Goal: Task Accomplishment & Management: Manage account settings

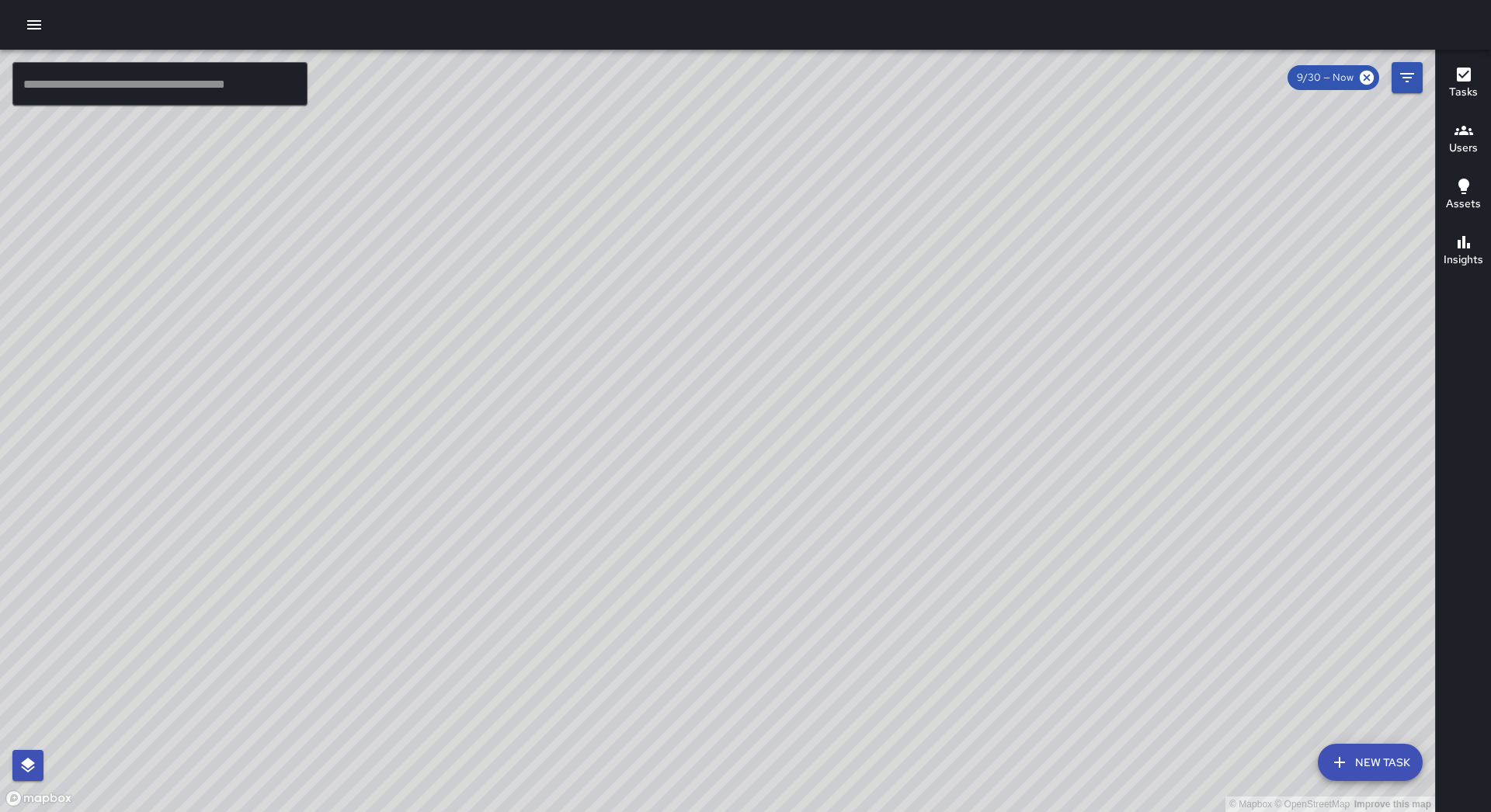
click at [45, 30] on button "button" at bounding box center [34, 25] width 31 height 31
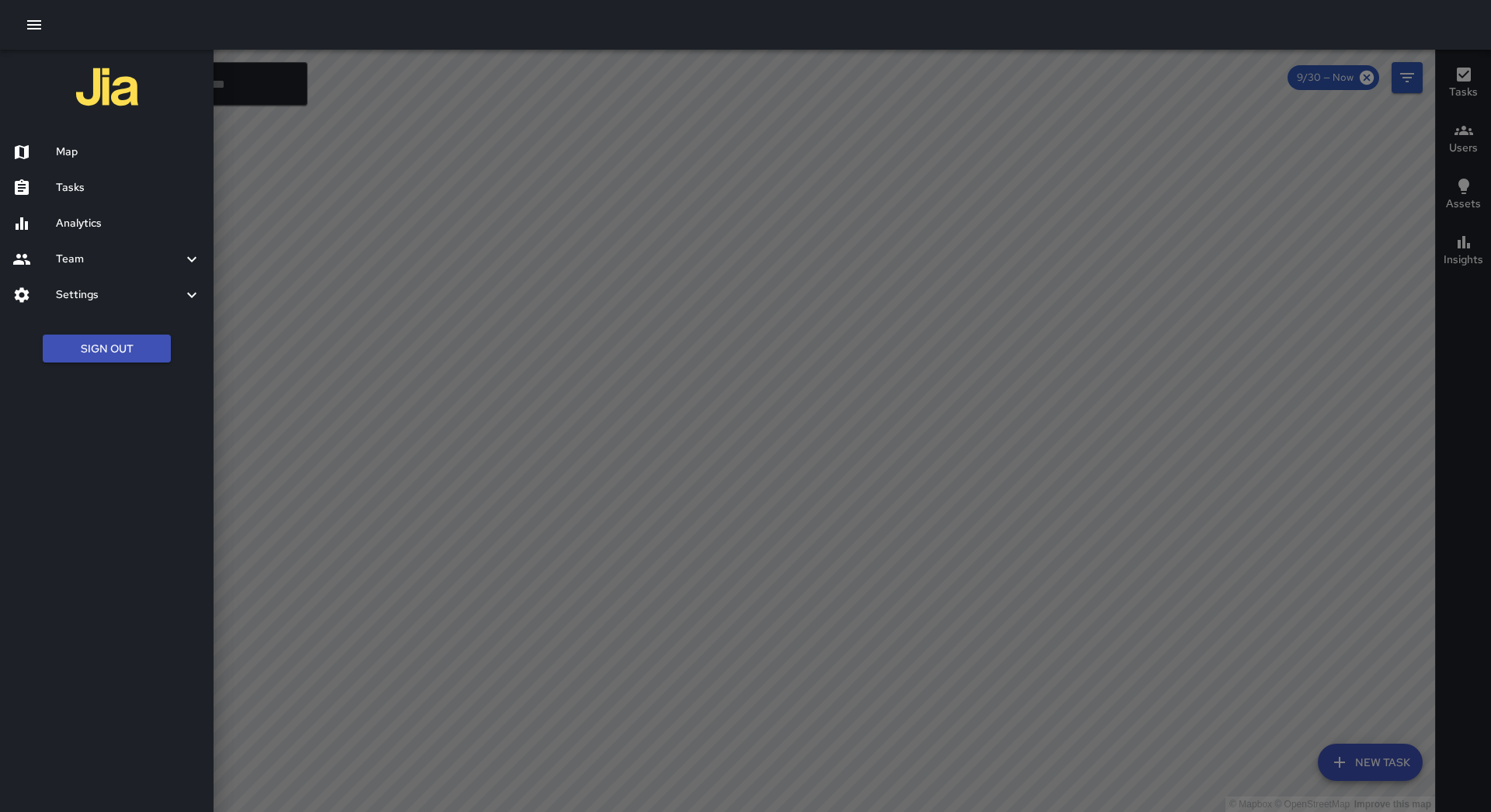
click at [84, 175] on div "Tasks" at bounding box center [107, 188] width 213 height 36
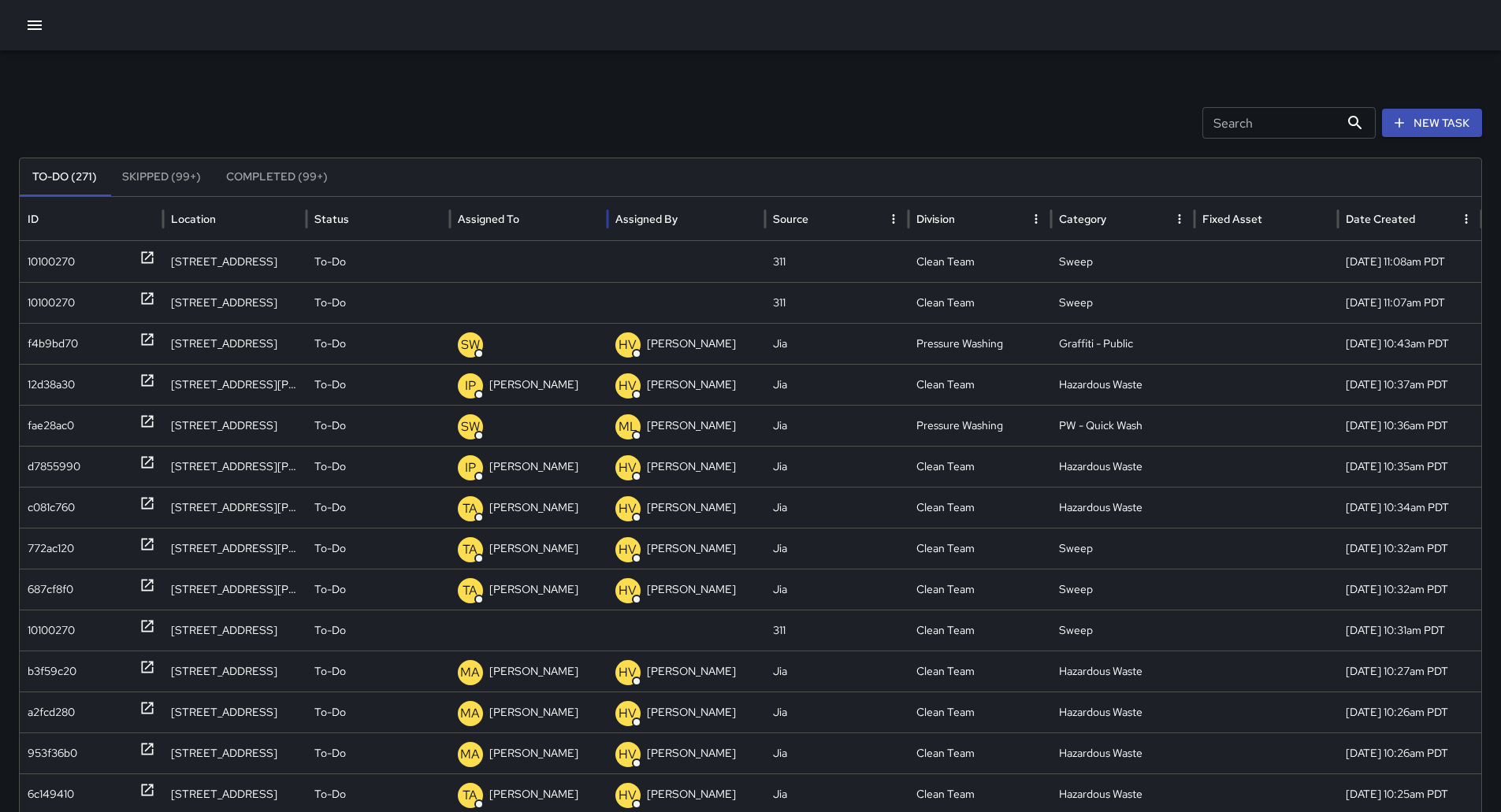
click at [543, 208] on div "Assigned To" at bounding box center [529, 218] width 142 height 43
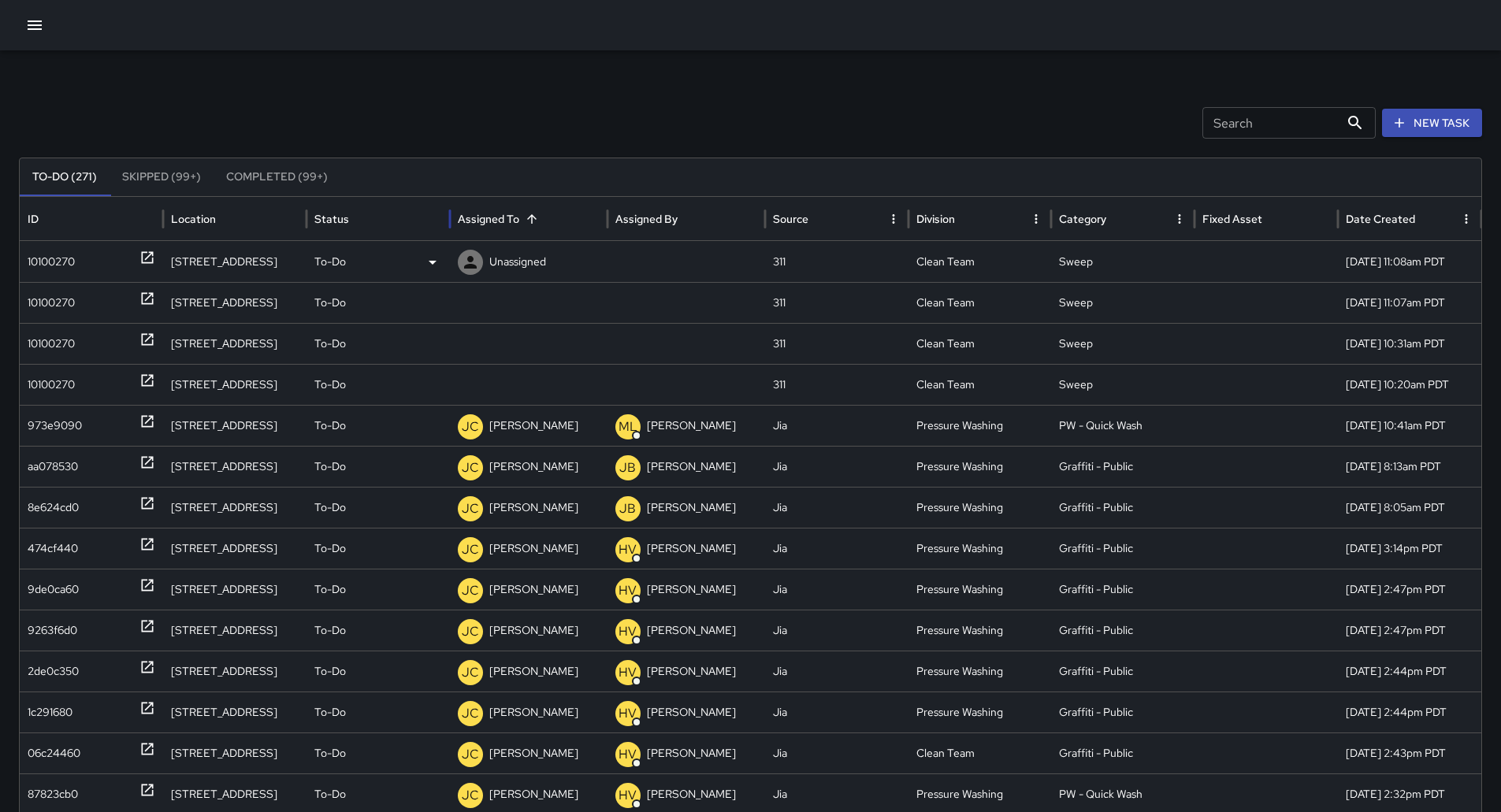
click at [60, 258] on div "10100270" at bounding box center [51, 262] width 47 height 40
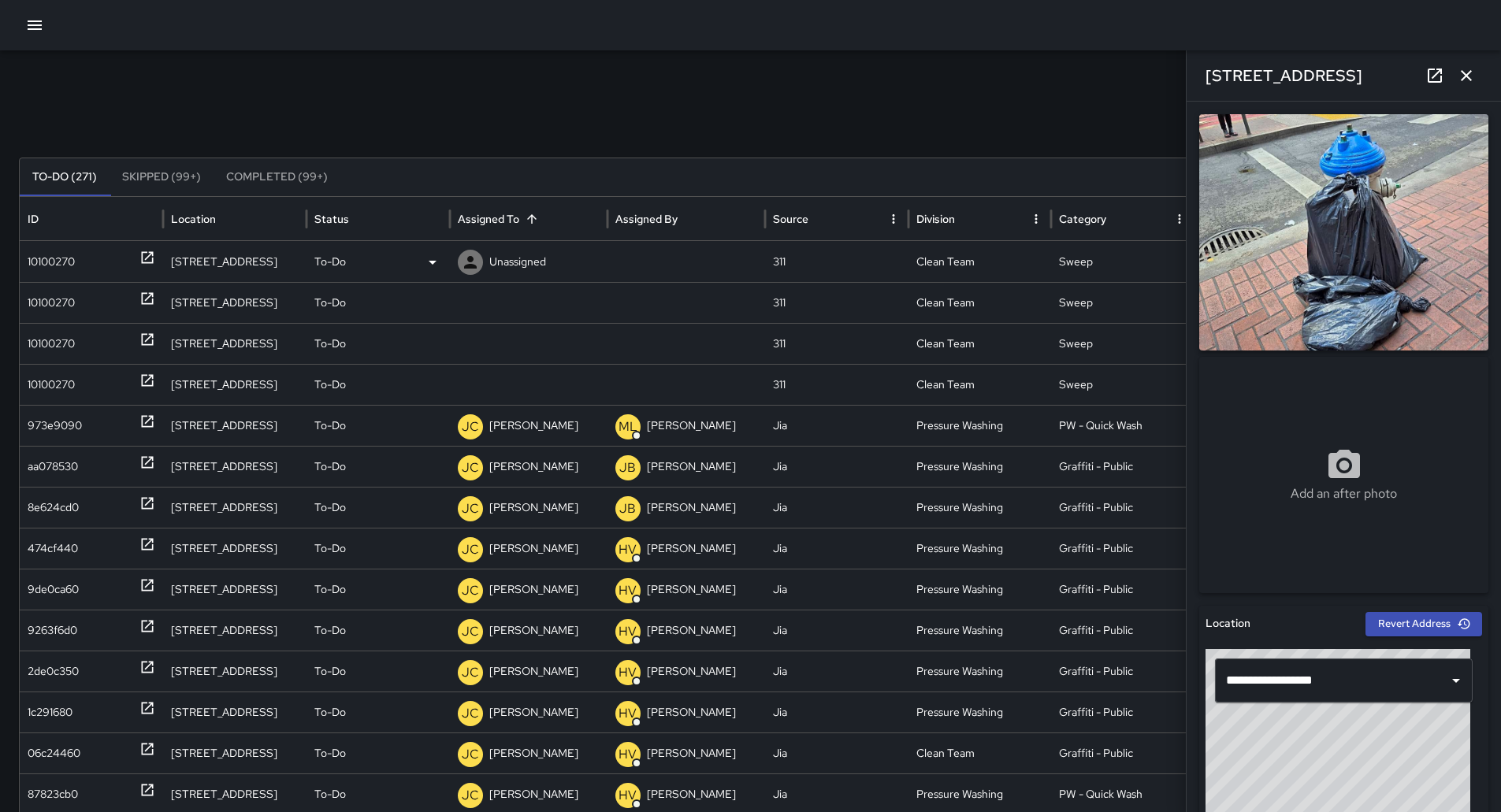
click at [425, 264] on icon at bounding box center [433, 262] width 19 height 19
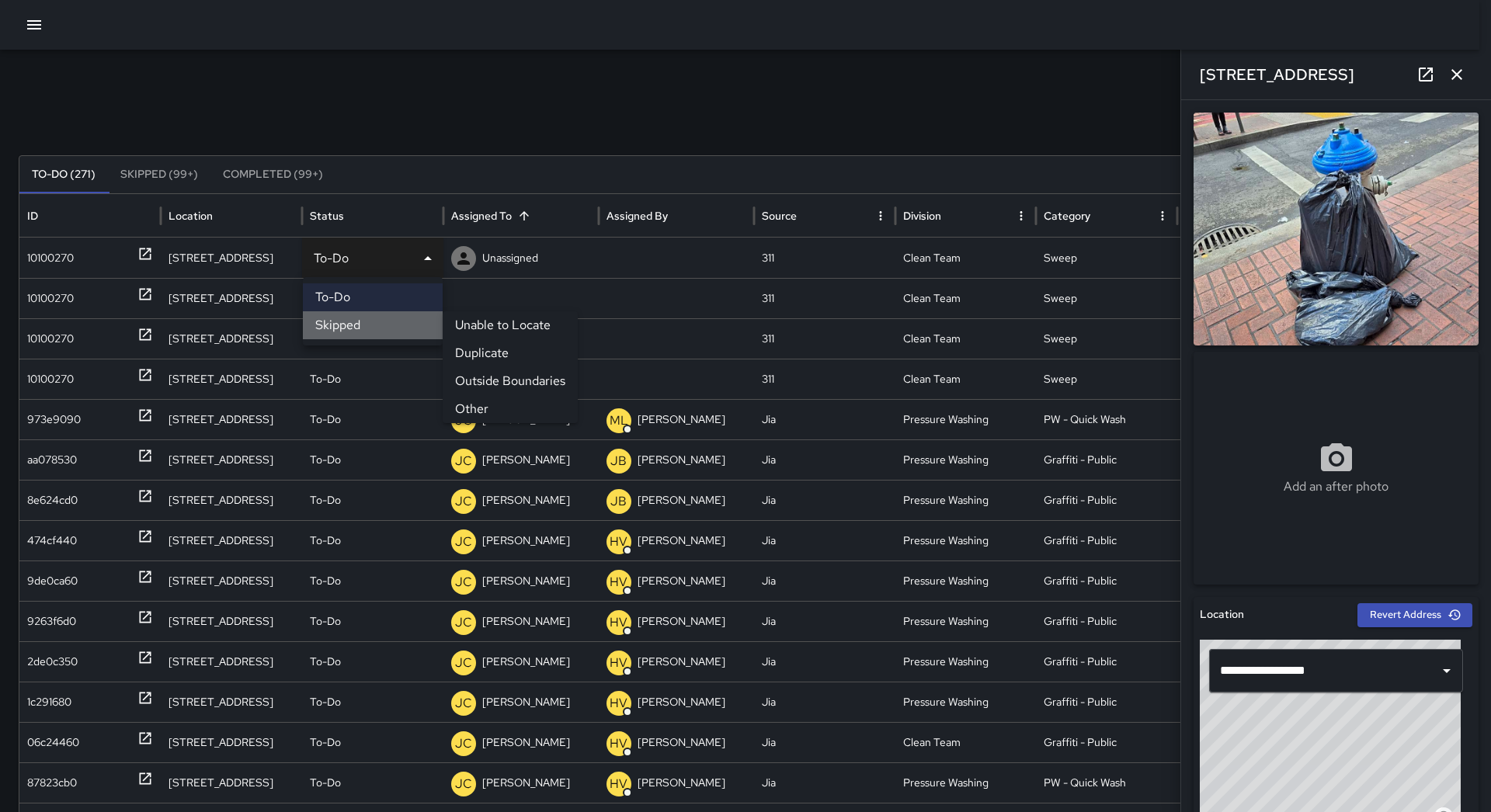
click at [383, 317] on li "Skipped" at bounding box center [373, 326] width 140 height 28
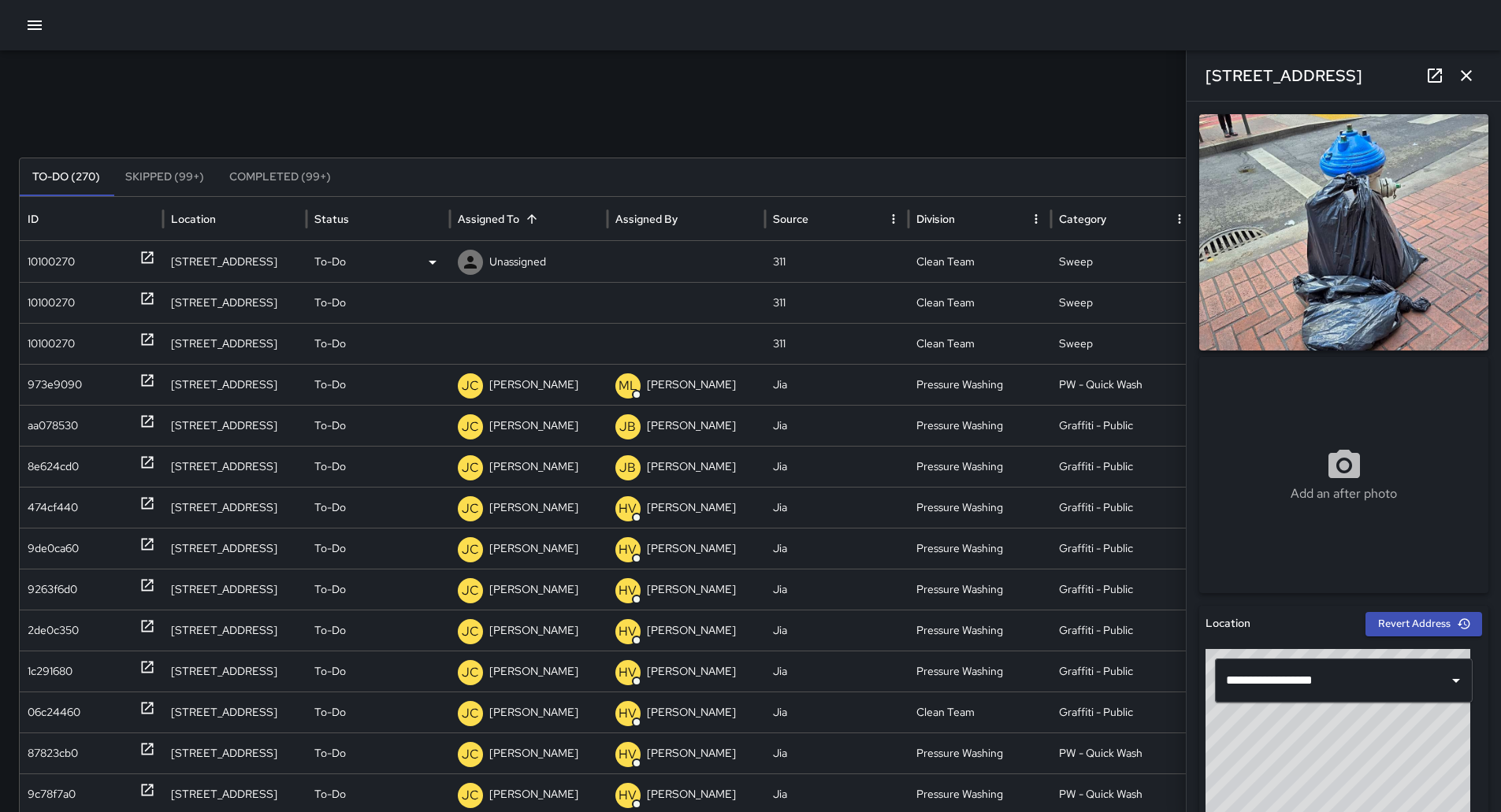
click at [89, 268] on div "10100270" at bounding box center [91, 262] width 127 height 40
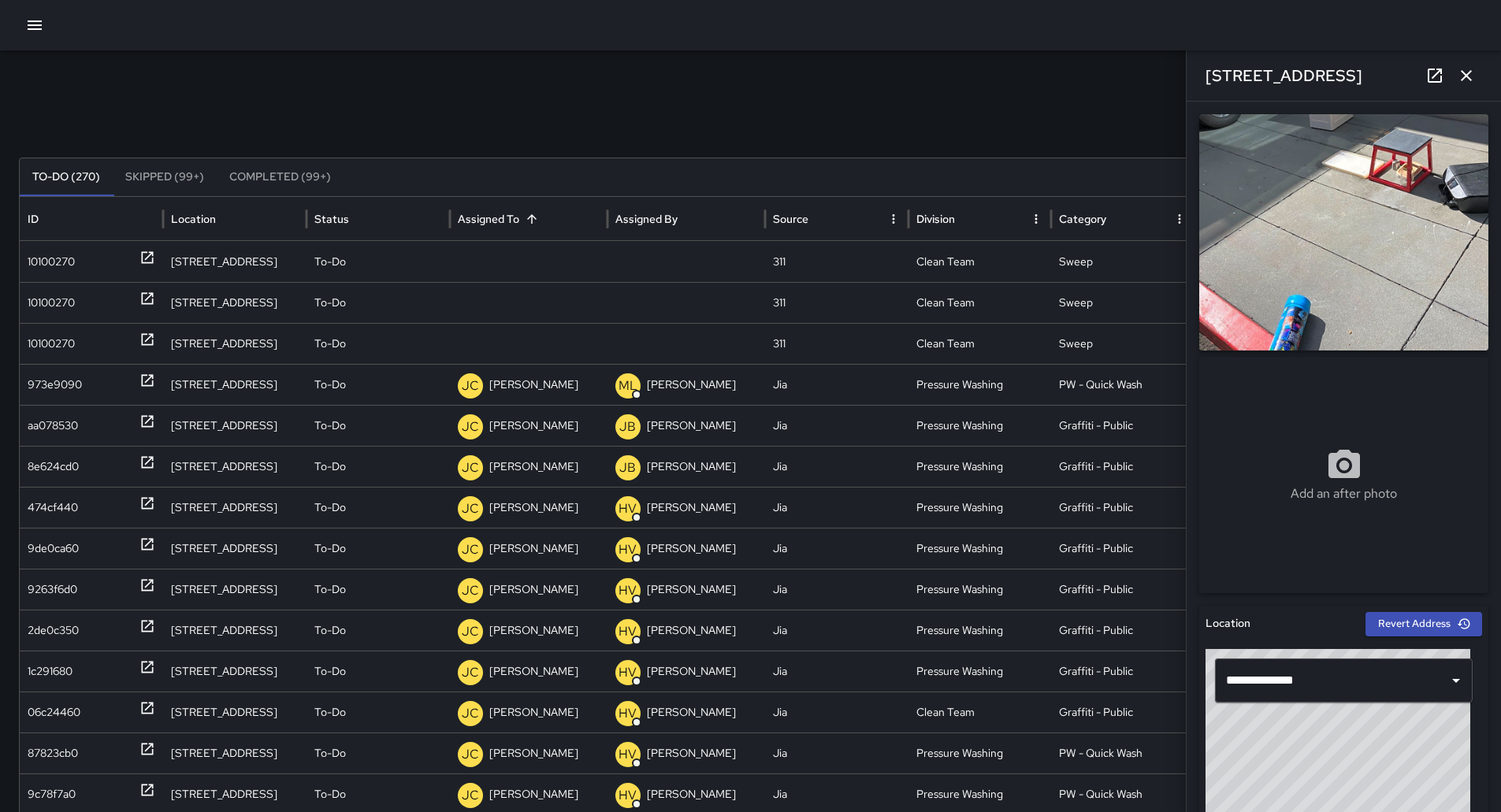
click at [1475, 79] on icon "button" at bounding box center [1467, 76] width 19 height 19
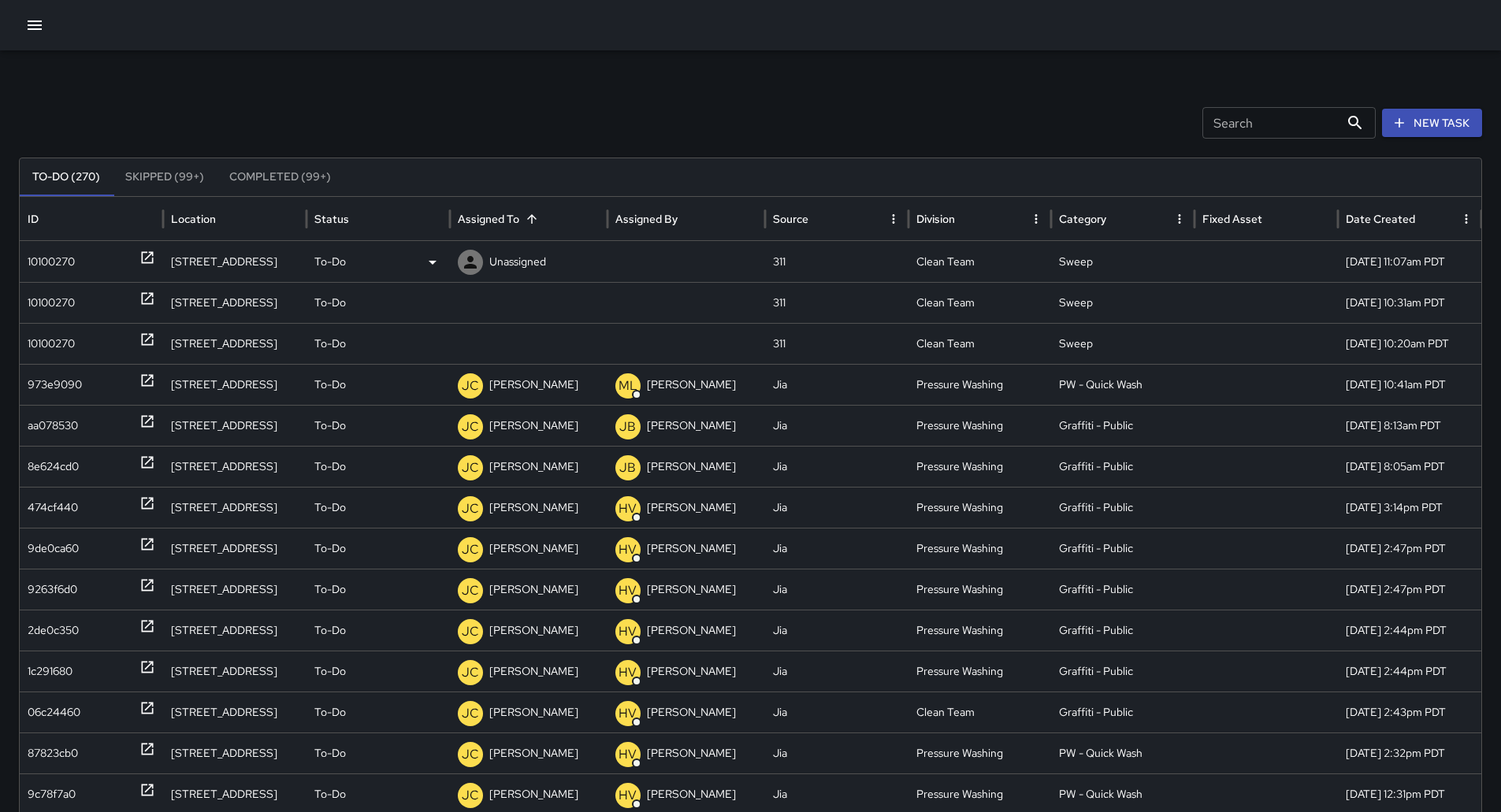
click at [78, 275] on div "10100270" at bounding box center [91, 262] width 127 height 40
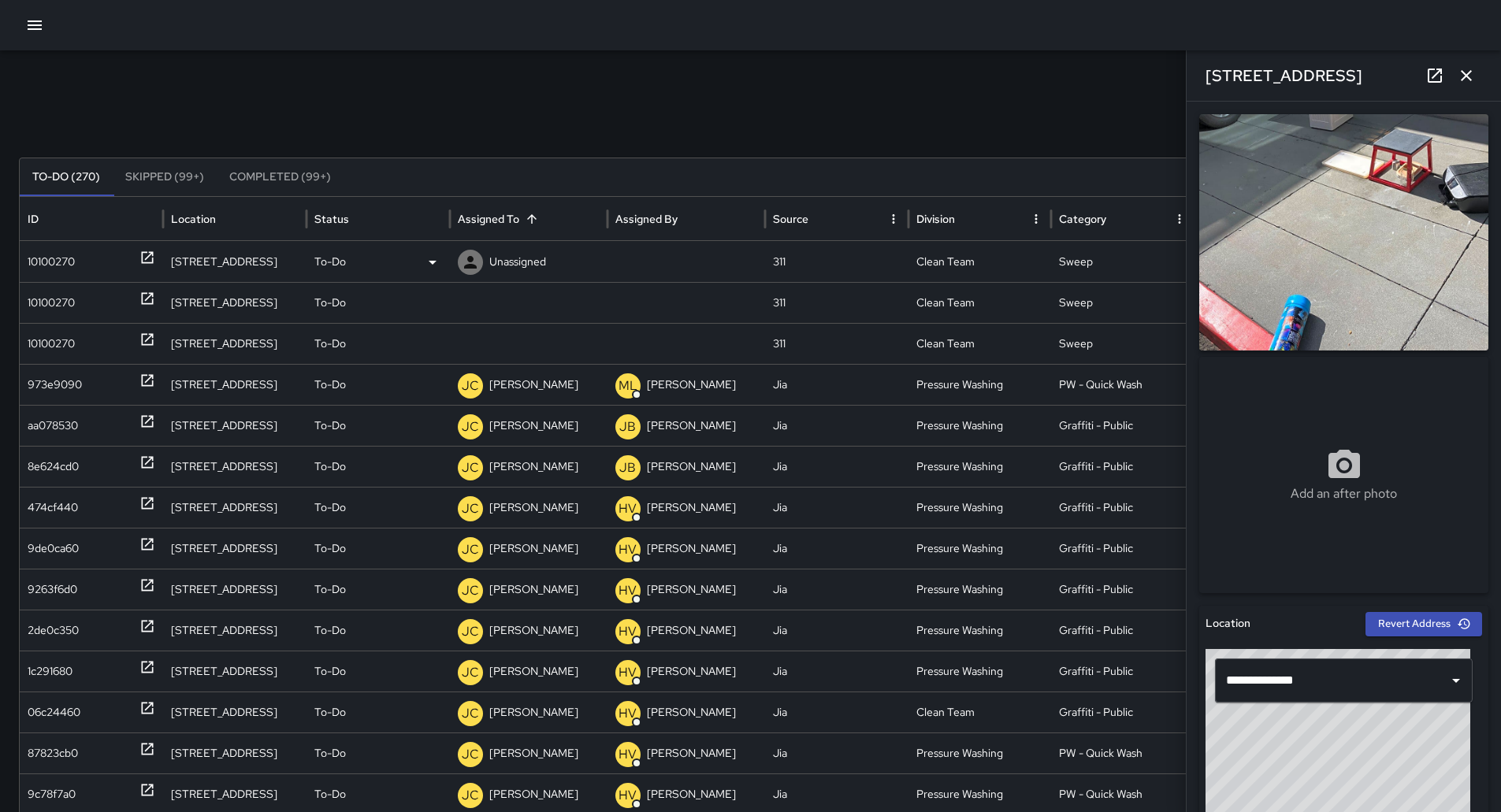
click at [496, 250] on p "Unassigned" at bounding box center [517, 262] width 57 height 40
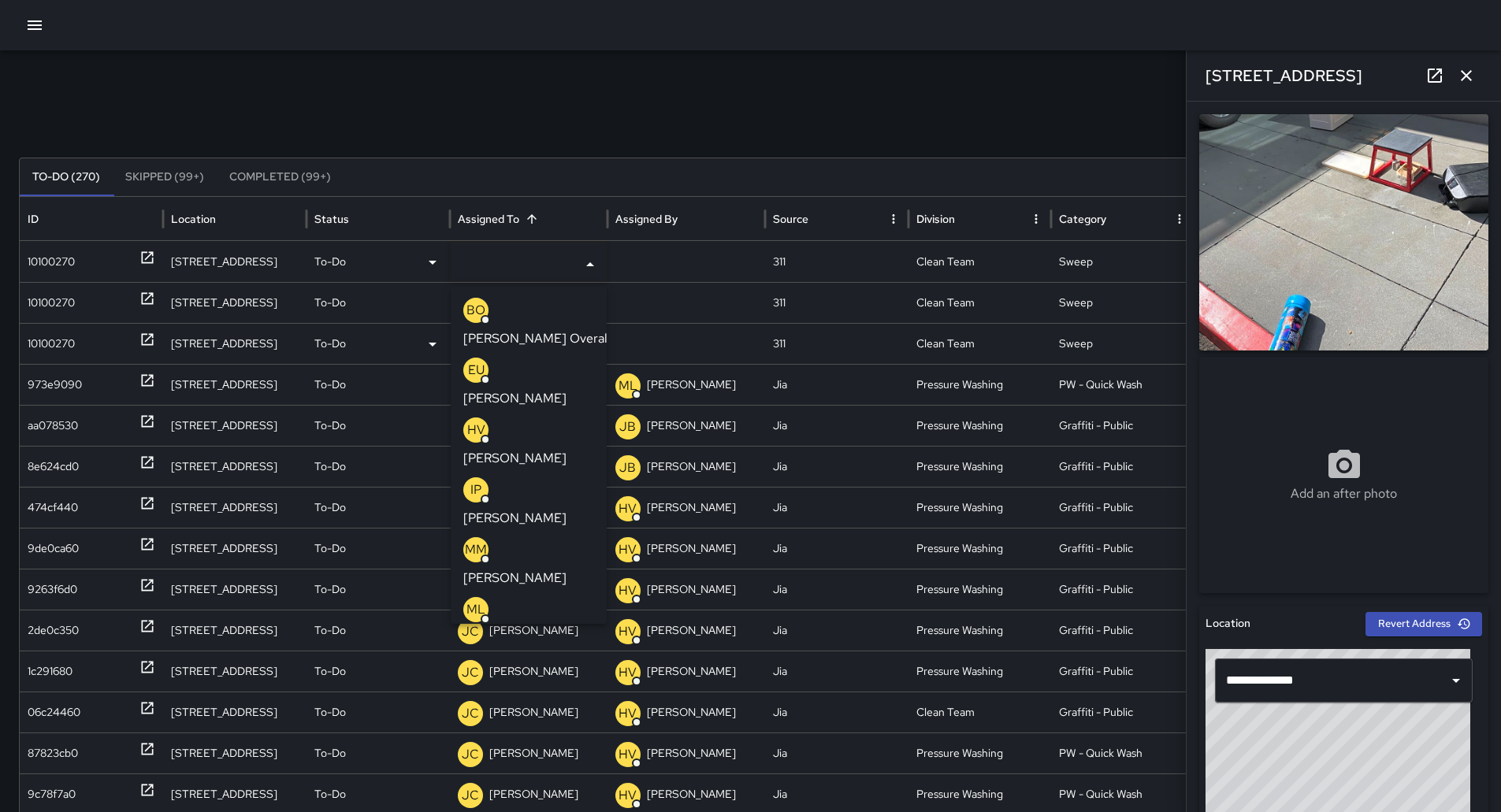
click at [531, 329] on p "[PERSON_NAME] Overall" at bounding box center [537, 339] width 148 height 19
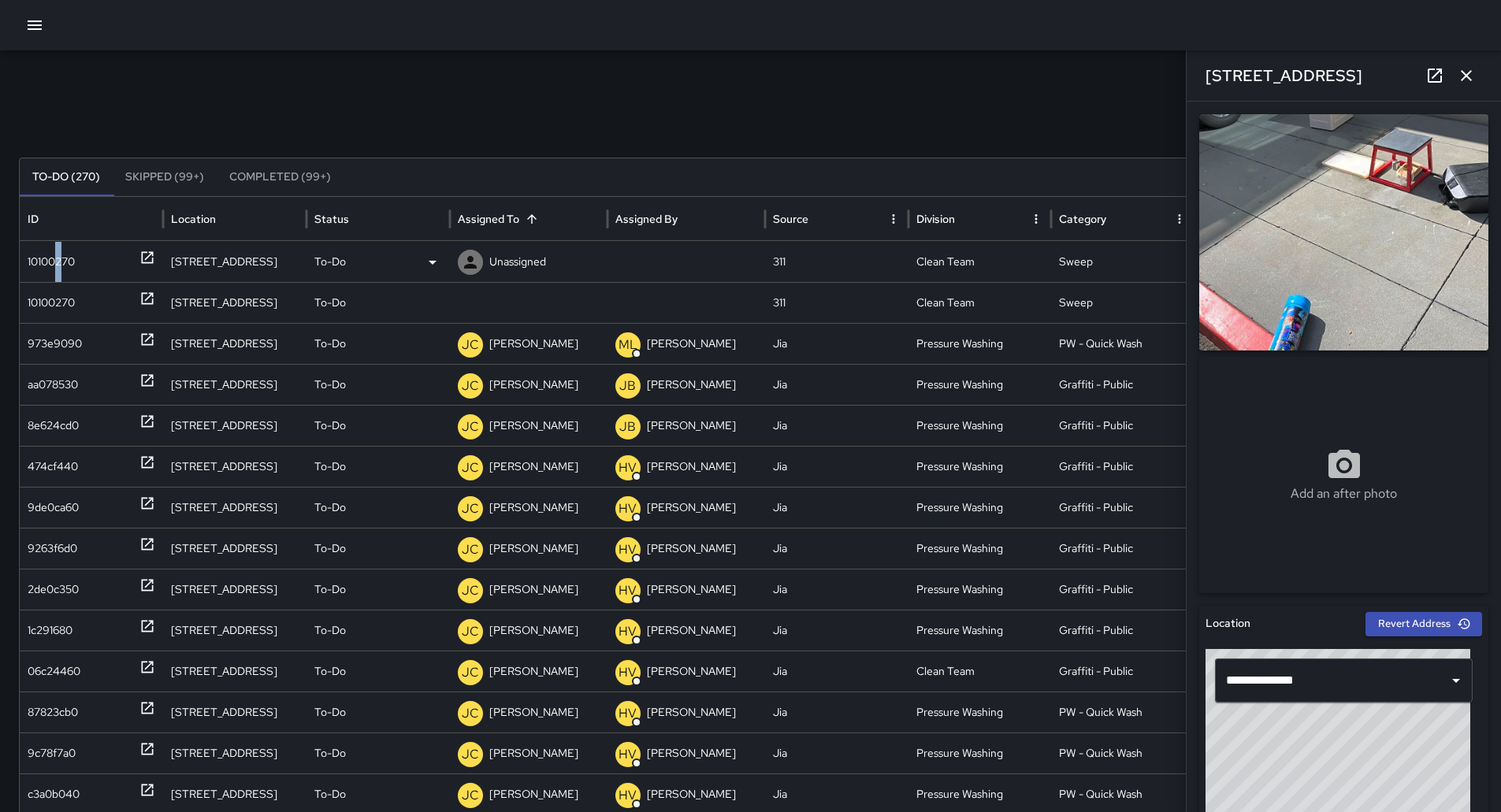
click at [60, 258] on div "10100270" at bounding box center [51, 262] width 47 height 40
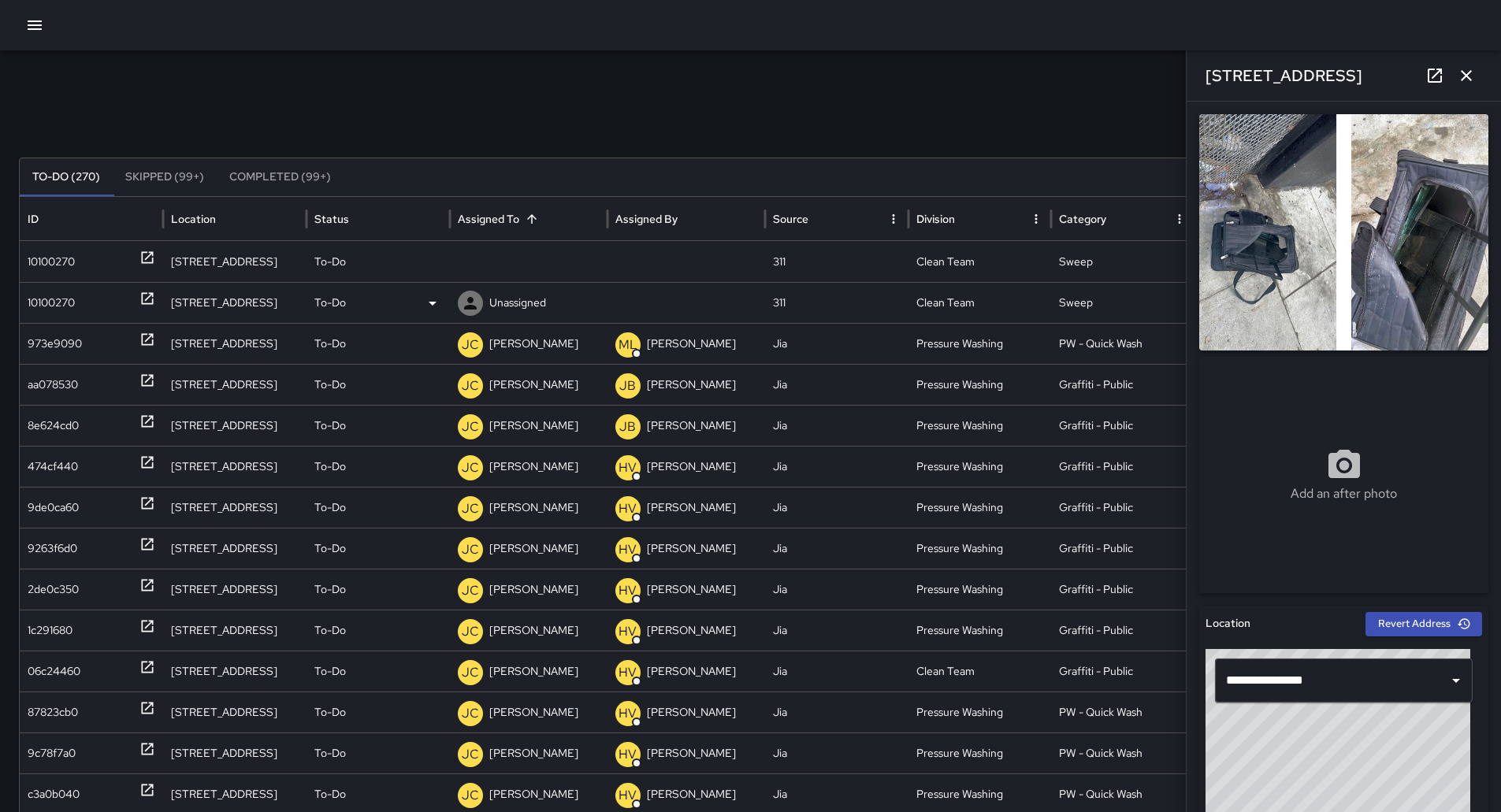
click at [100, 307] on div "10100270" at bounding box center [91, 303] width 127 height 40
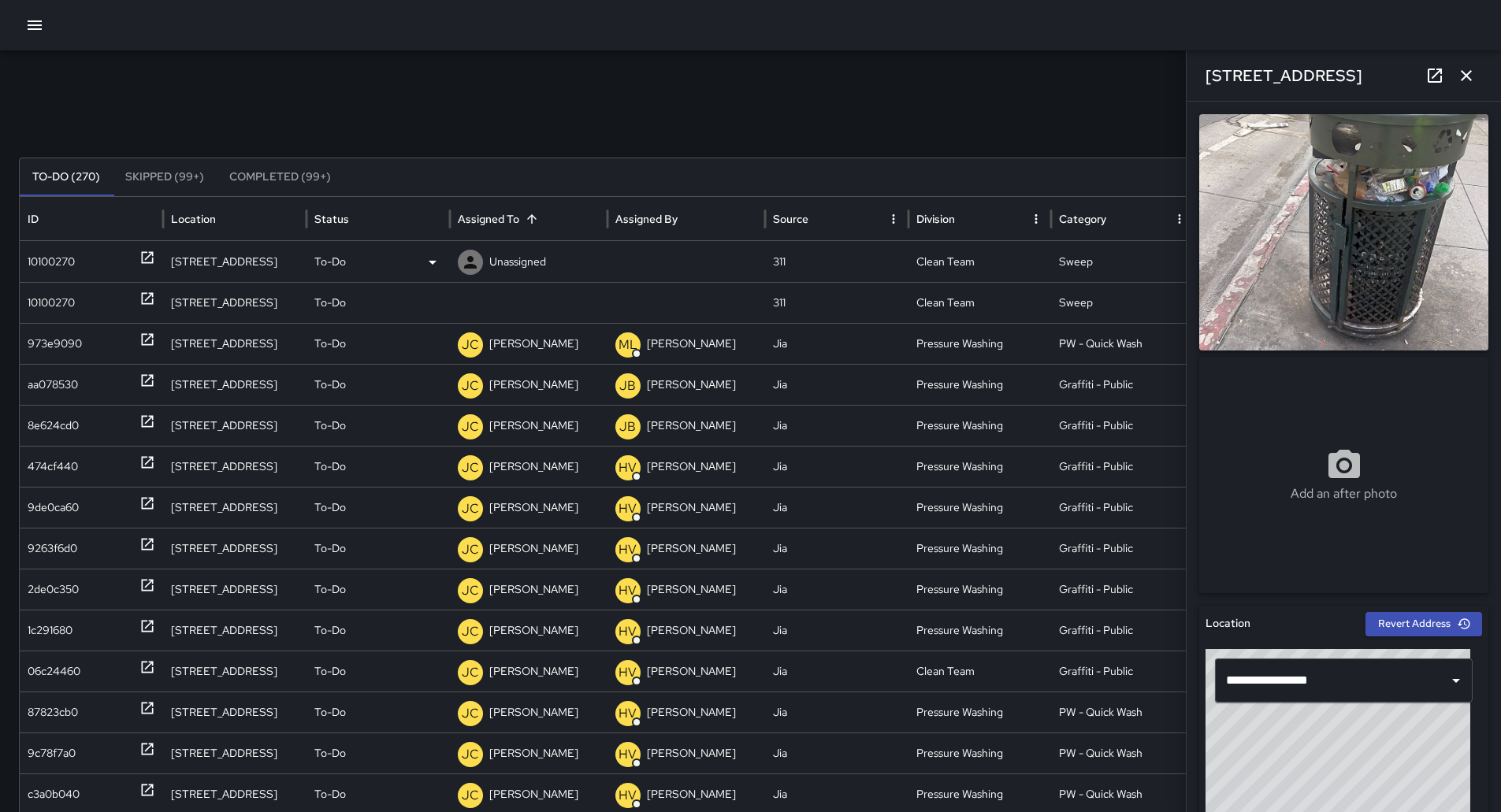
click at [95, 255] on div "10100270" at bounding box center [91, 262] width 127 height 40
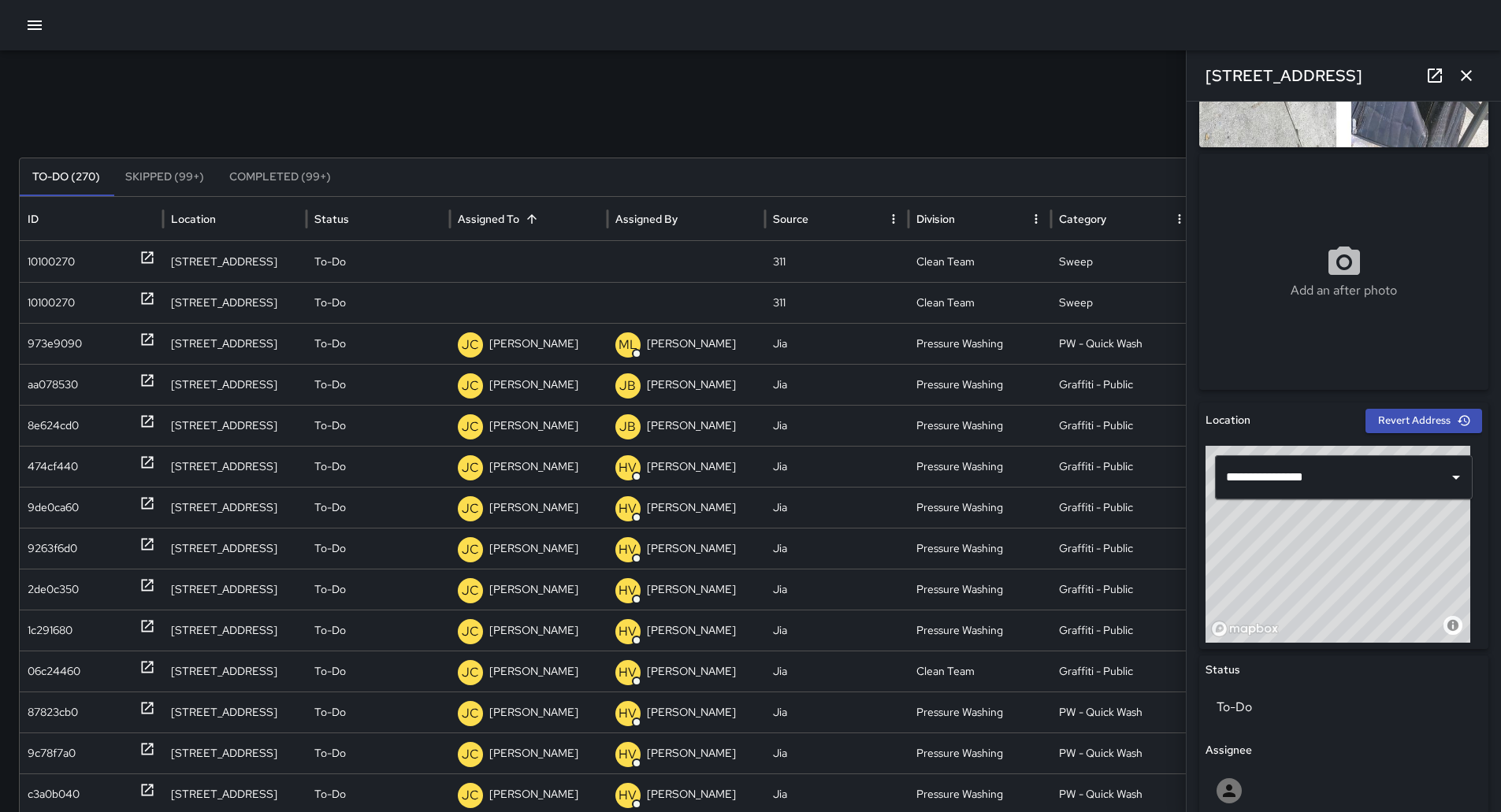
scroll to position [315, 0]
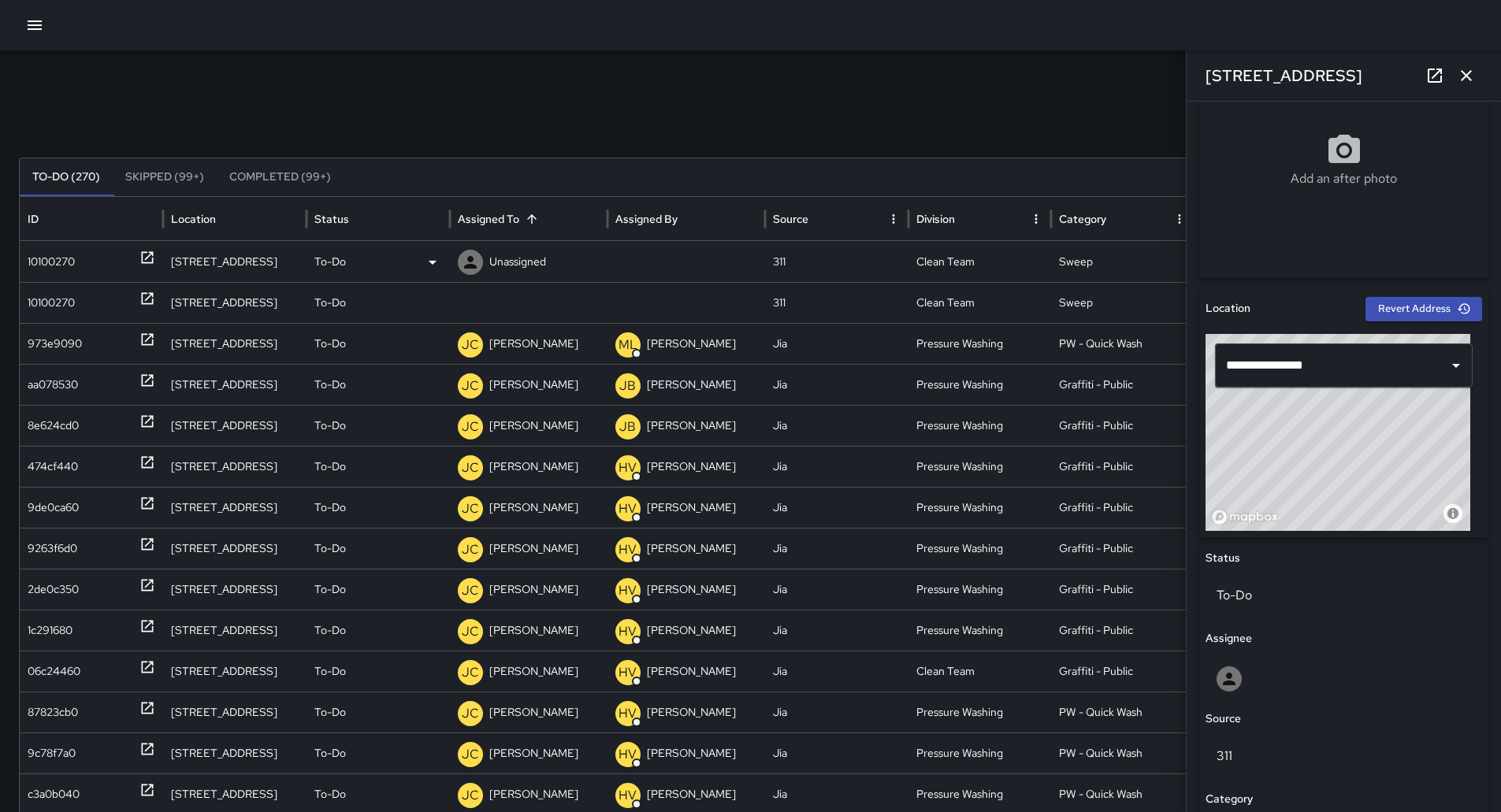
click at [551, 259] on div "Unassigned" at bounding box center [529, 262] width 142 height 40
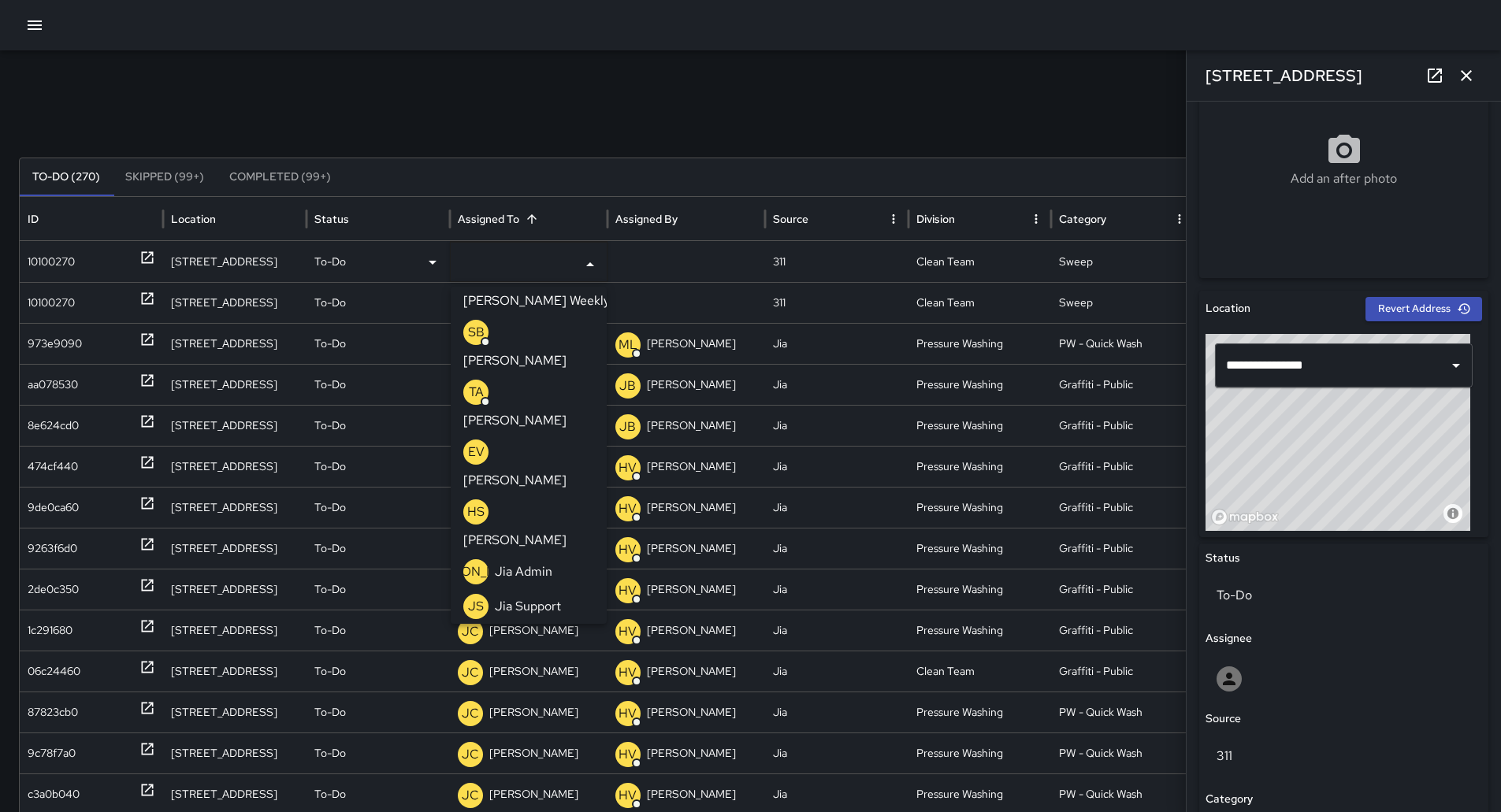
scroll to position [472, 0]
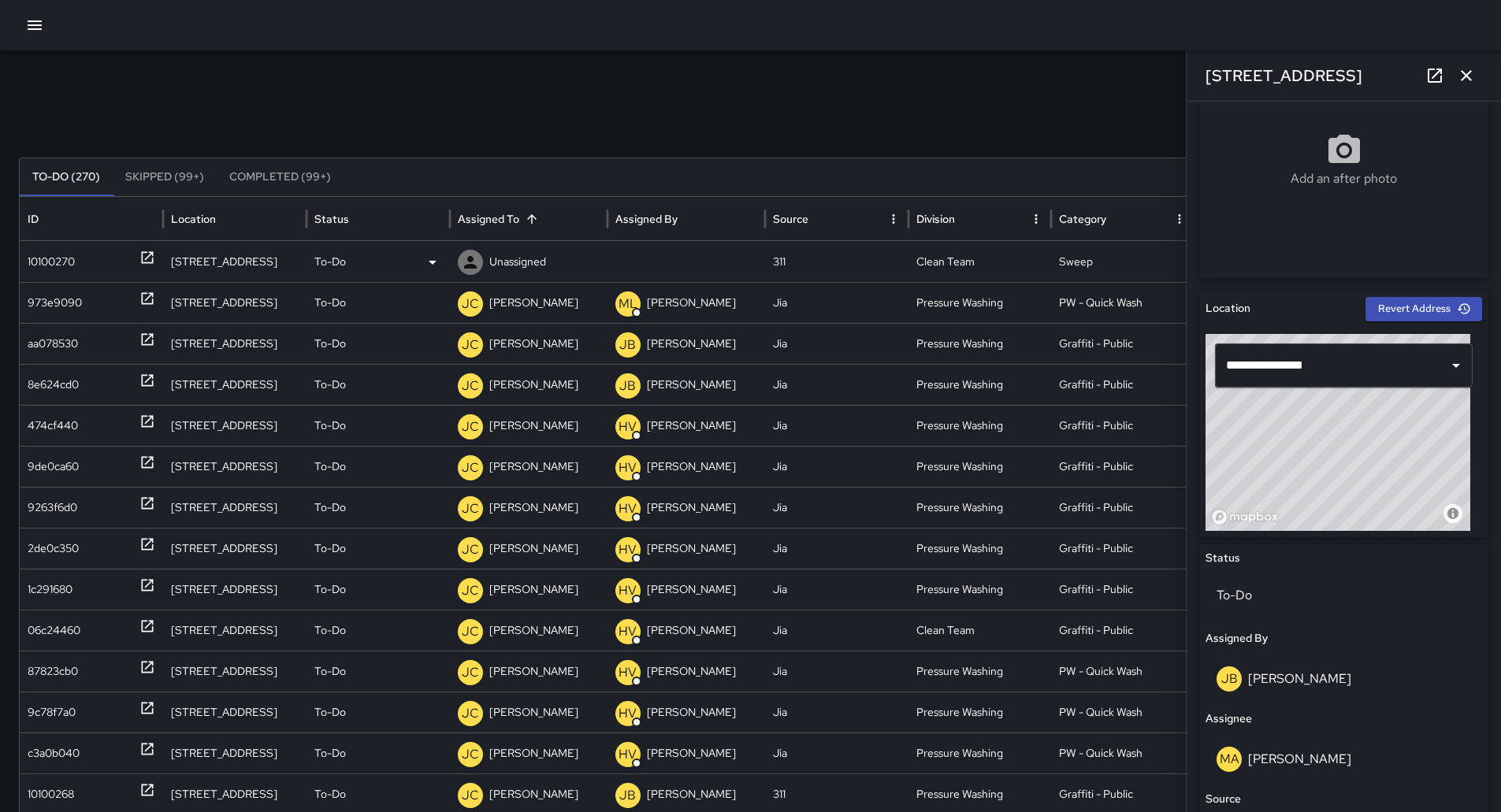
click at [47, 264] on div "10100270" at bounding box center [51, 262] width 47 height 40
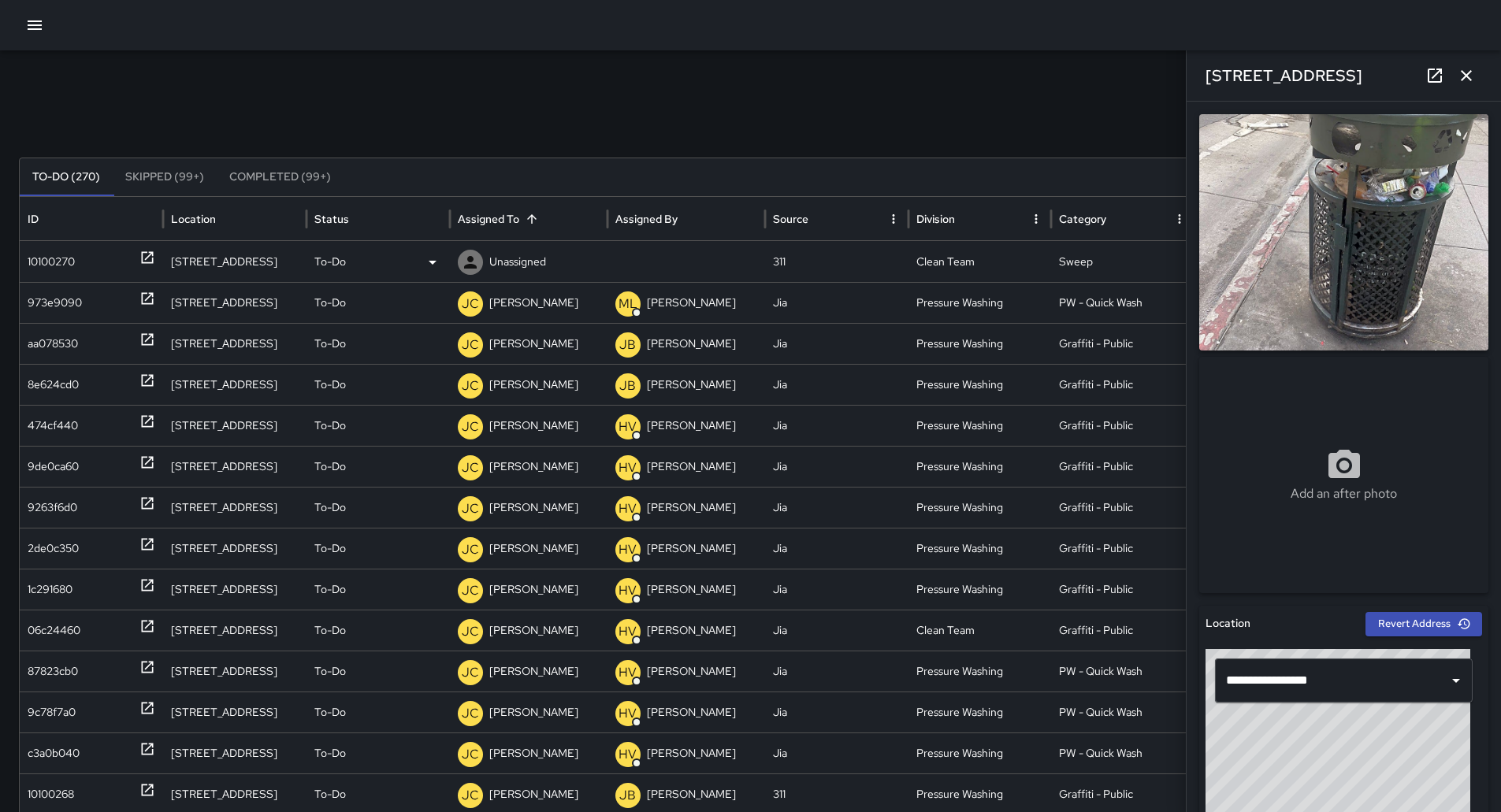
click at [421, 260] on div "To-Do" at bounding box center [377, 262] width 127 height 40
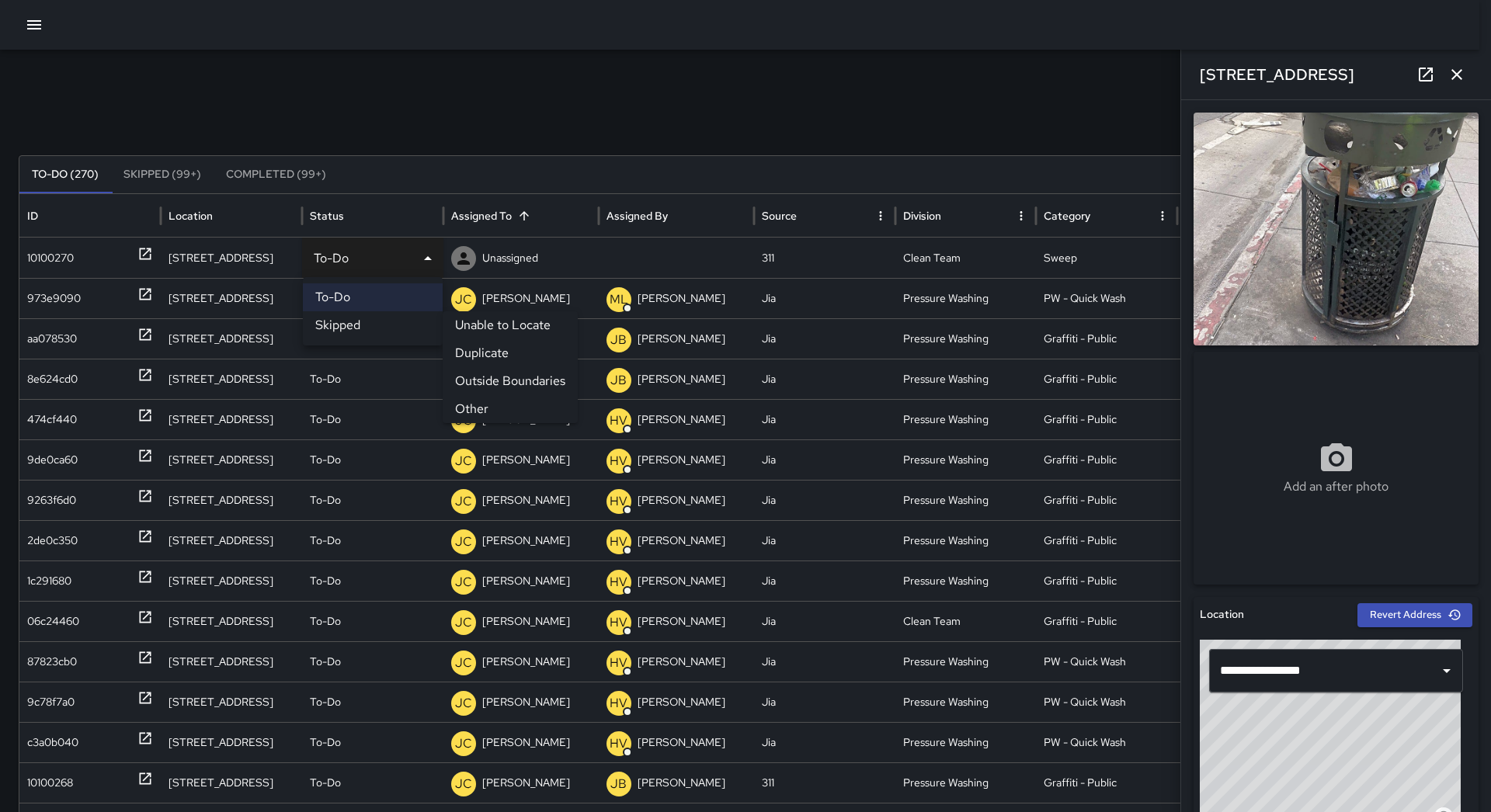
click at [389, 326] on li "Skipped" at bounding box center [373, 326] width 140 height 28
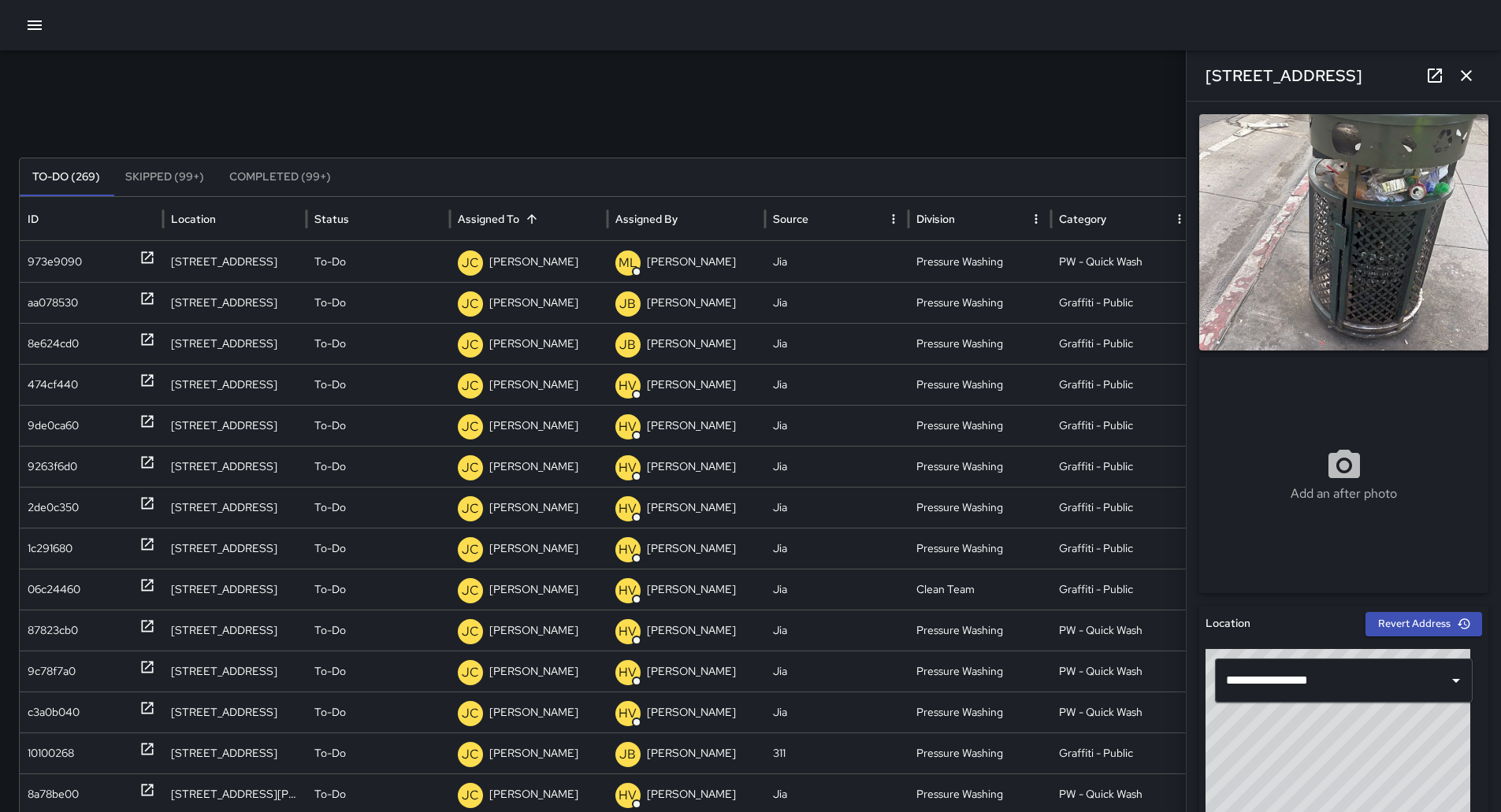
click at [532, 219] on icon "Sort" at bounding box center [532, 218] width 14 height 14
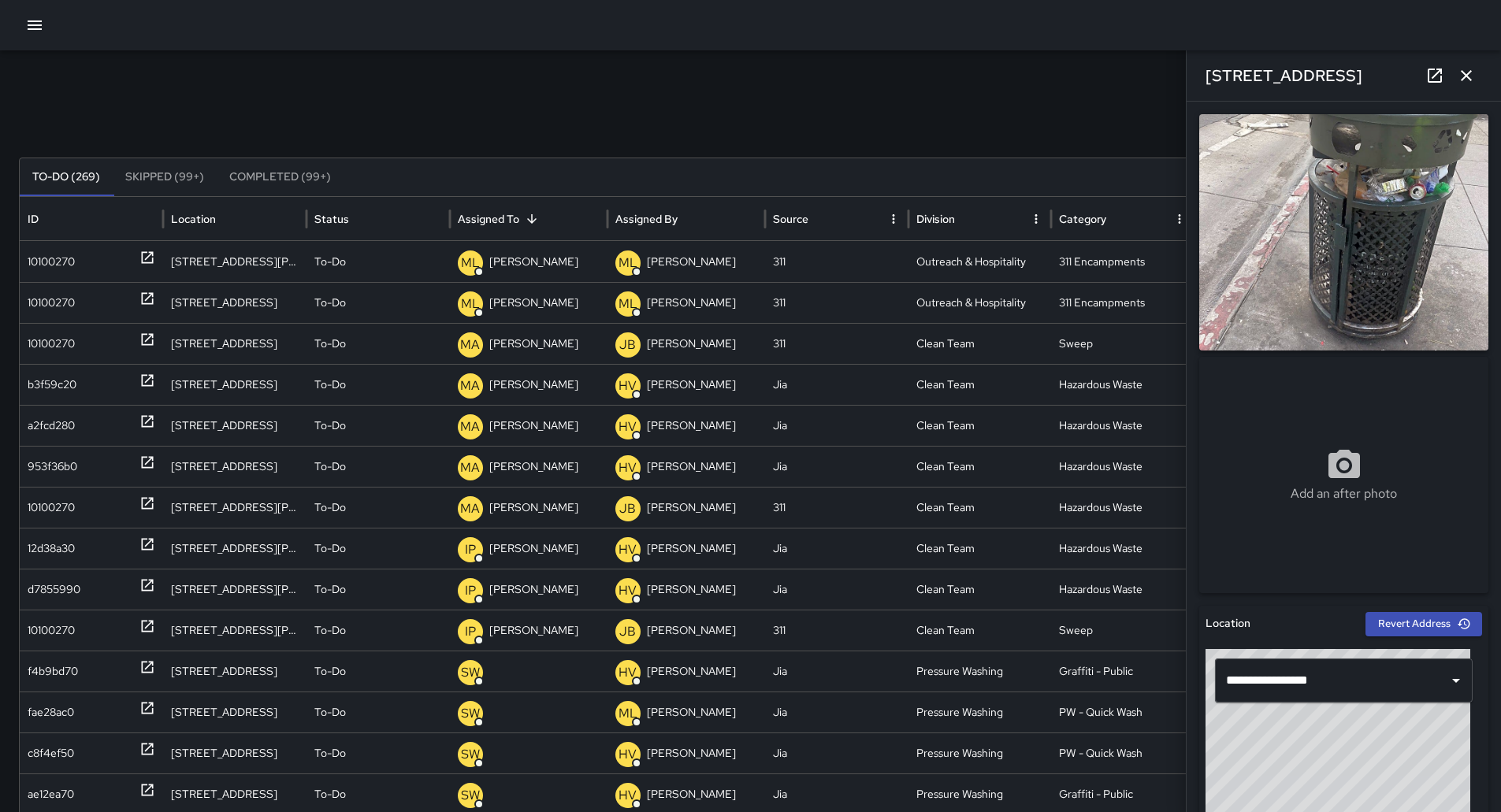
click at [532, 219] on icon "Sort" at bounding box center [532, 218] width 14 height 14
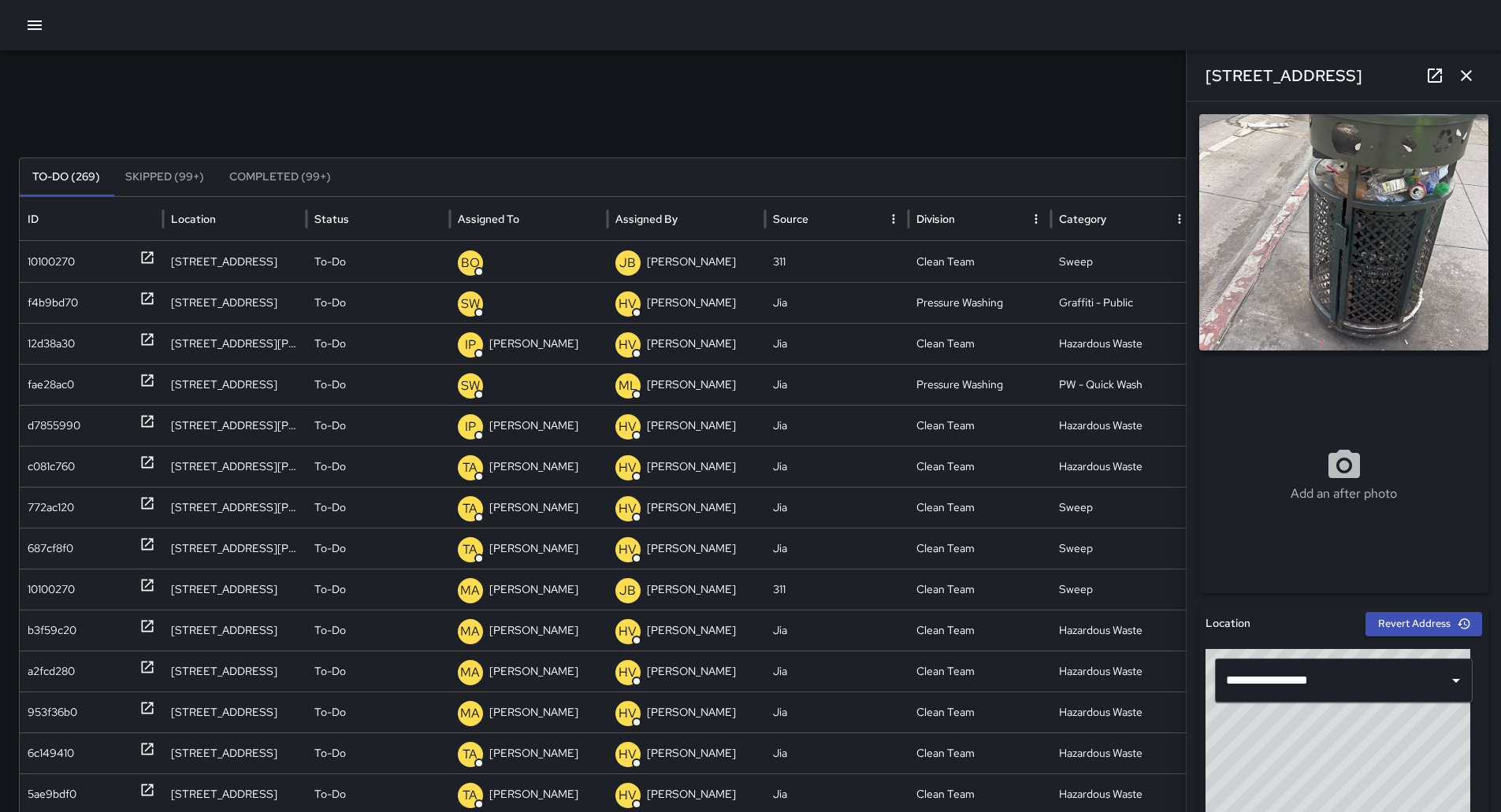
click at [532, 219] on icon "Sort" at bounding box center [532, 218] width 14 height 14
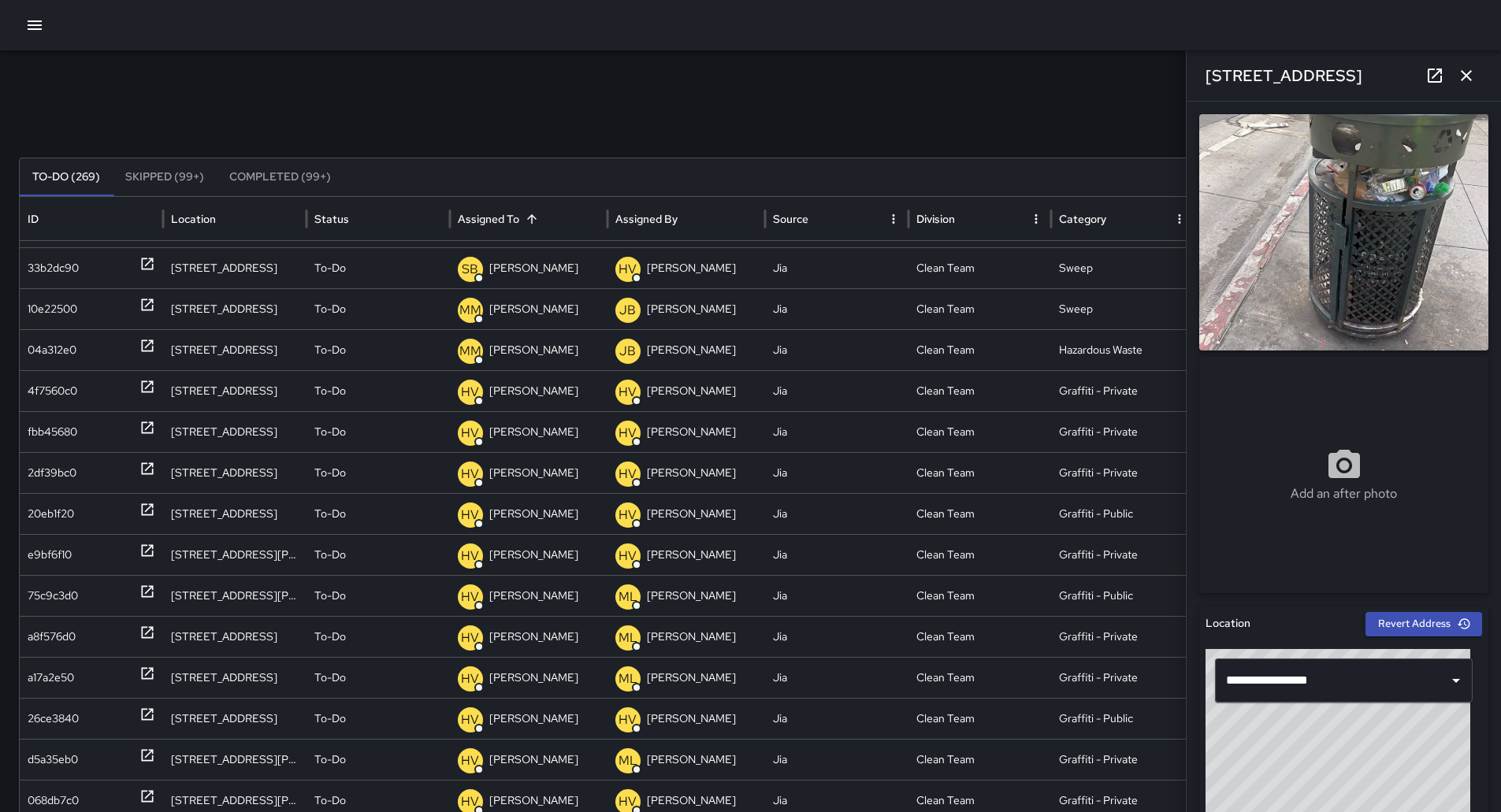
scroll to position [0, 0]
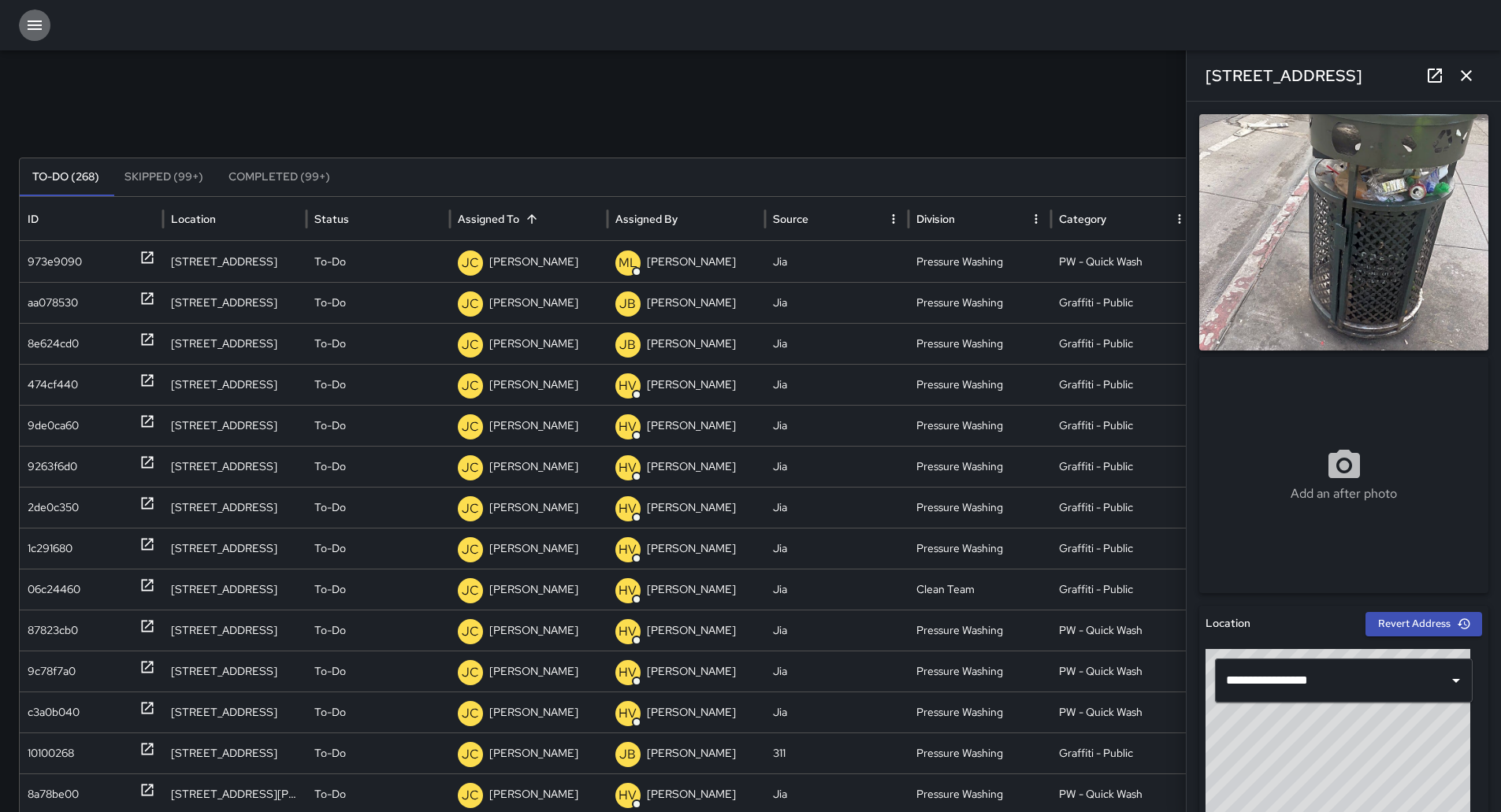
click at [42, 30] on icon "button" at bounding box center [34, 25] width 14 height 10
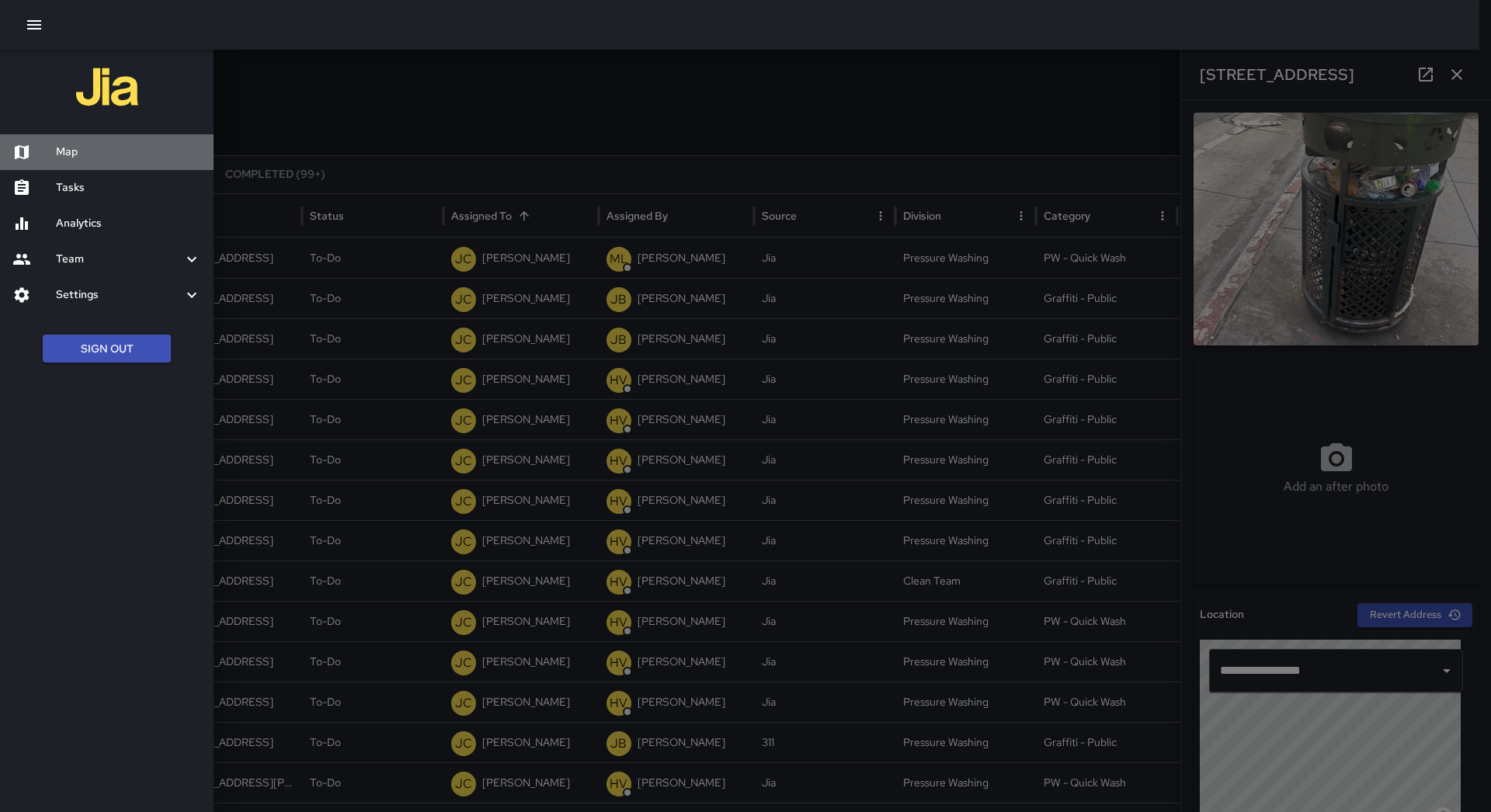
drag, startPoint x: 110, startPoint y: 150, endPoint x: 357, endPoint y: 155, distance: 247.1
click at [111, 150] on h6 "Map" at bounding box center [128, 152] width 145 height 17
